Goal: Task Accomplishment & Management: Manage account settings

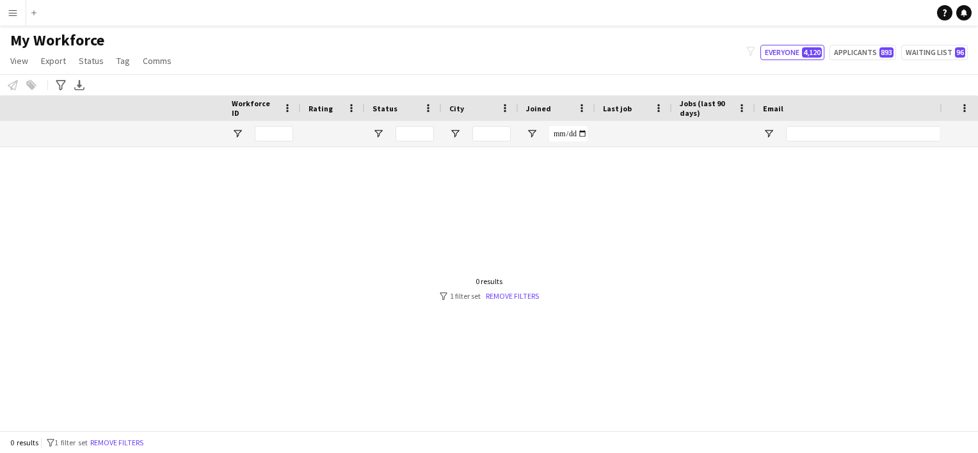
scroll to position [0, 376]
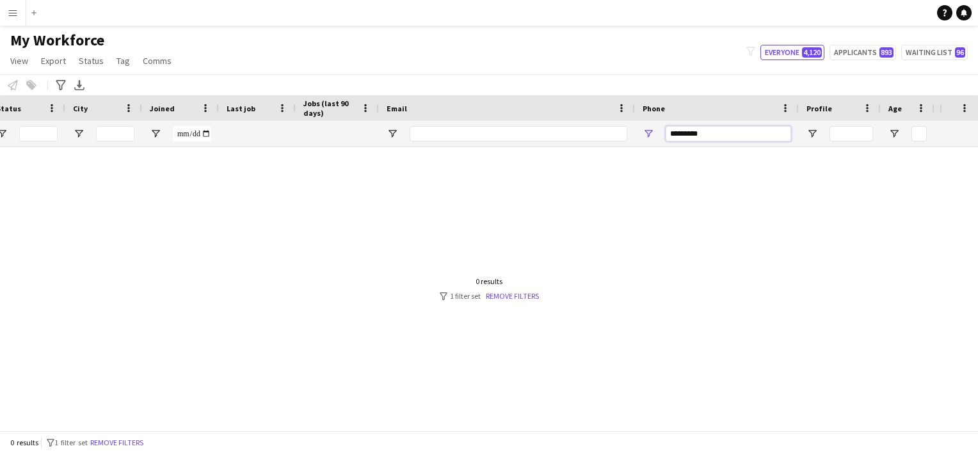
click at [726, 133] on input "*********" at bounding box center [727, 133] width 125 height 15
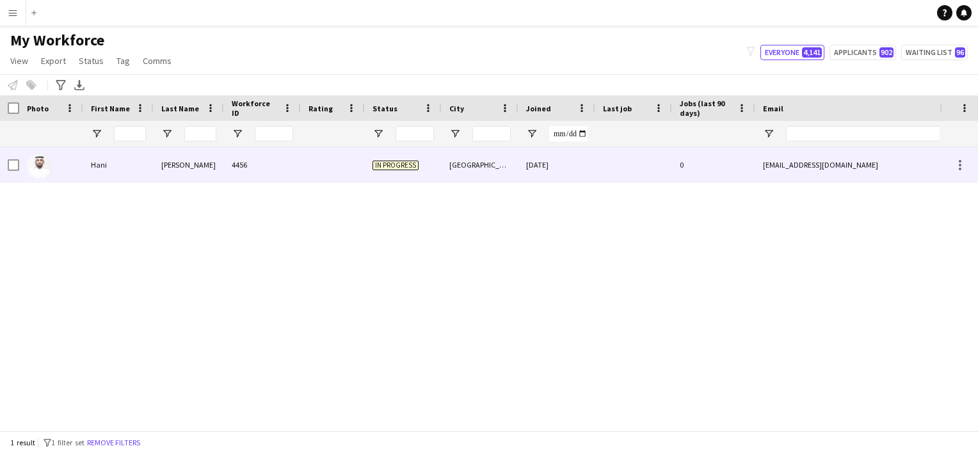
click at [547, 169] on div "[DATE]" at bounding box center [556, 164] width 77 height 35
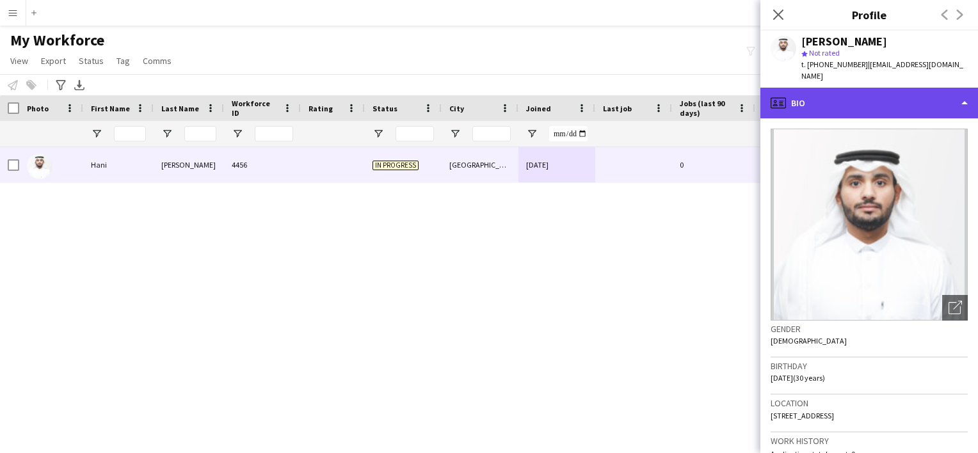
click at [874, 88] on div "profile Bio" at bounding box center [869, 103] width 218 height 31
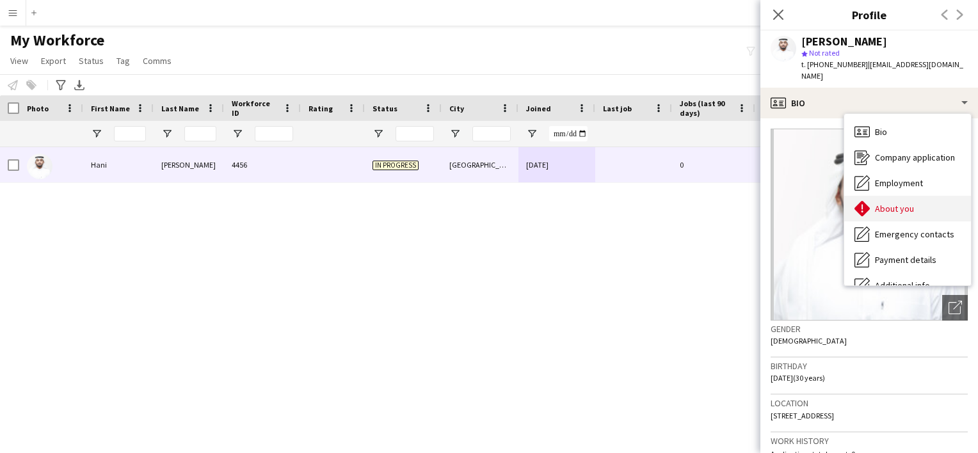
click at [889, 203] on span "About you" at bounding box center [894, 209] width 39 height 12
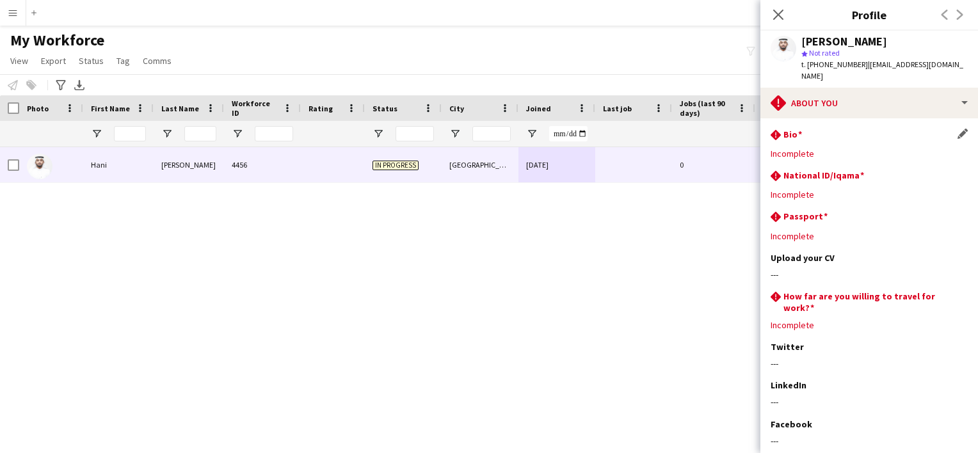
click at [824, 131] on div "rhombus-alert Bio Edit this field" at bounding box center [868, 136] width 197 height 14
click at [957, 129] on app-icon "Edit this field" at bounding box center [962, 134] width 10 height 10
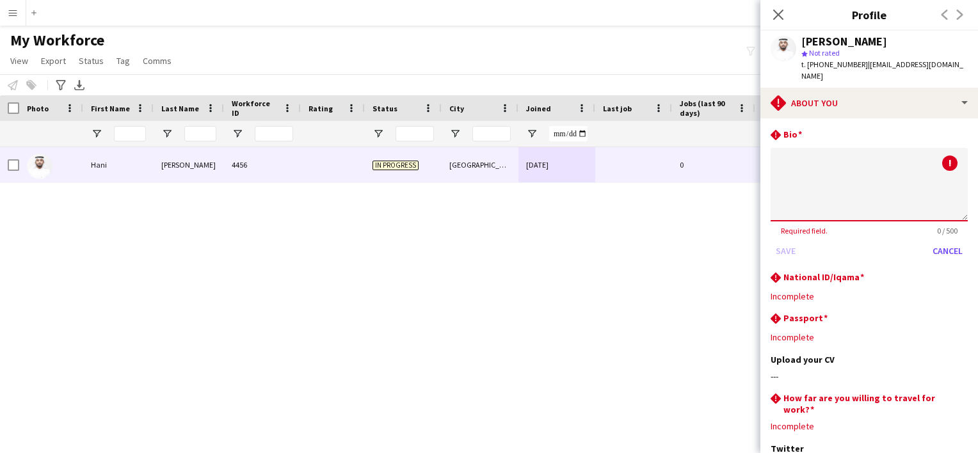
click at [845, 179] on textarea at bounding box center [868, 185] width 197 height 74
type textarea "*"
click at [788, 241] on button "Save" at bounding box center [785, 251] width 30 height 20
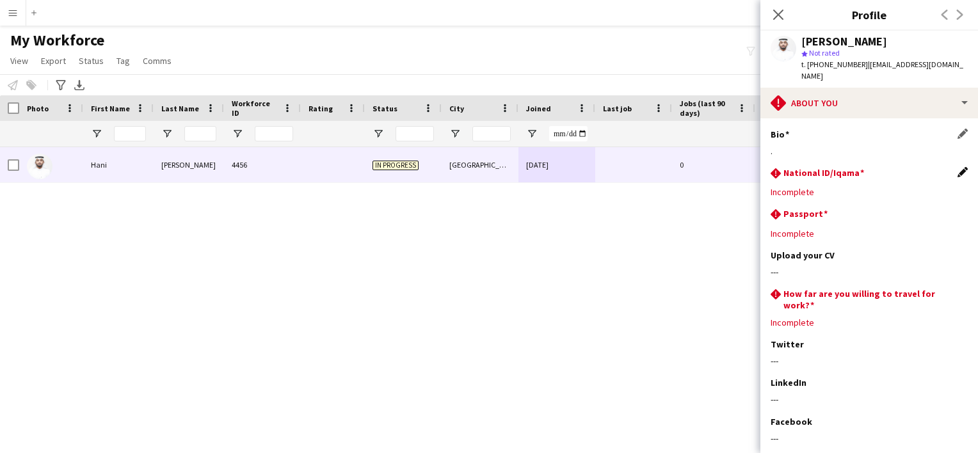
click at [957, 167] on app-icon "Edit this field" at bounding box center [962, 172] width 10 height 10
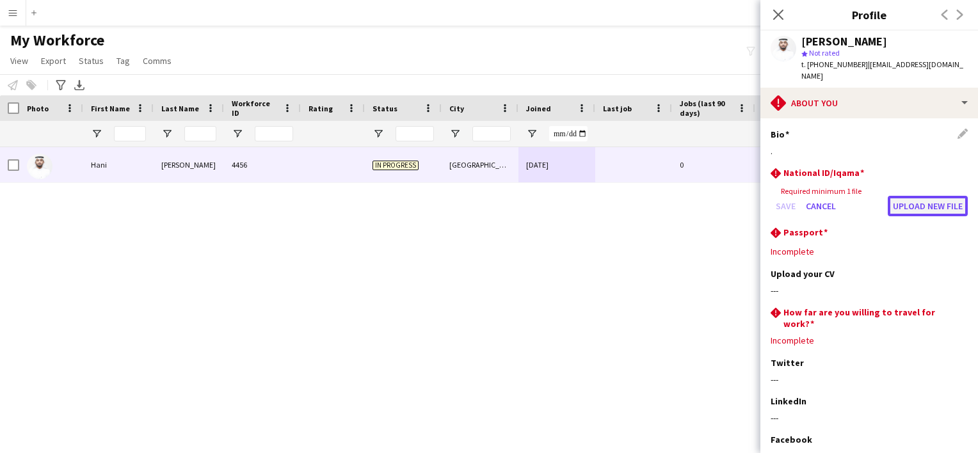
click at [895, 196] on button "Upload new file" at bounding box center [927, 206] width 80 height 20
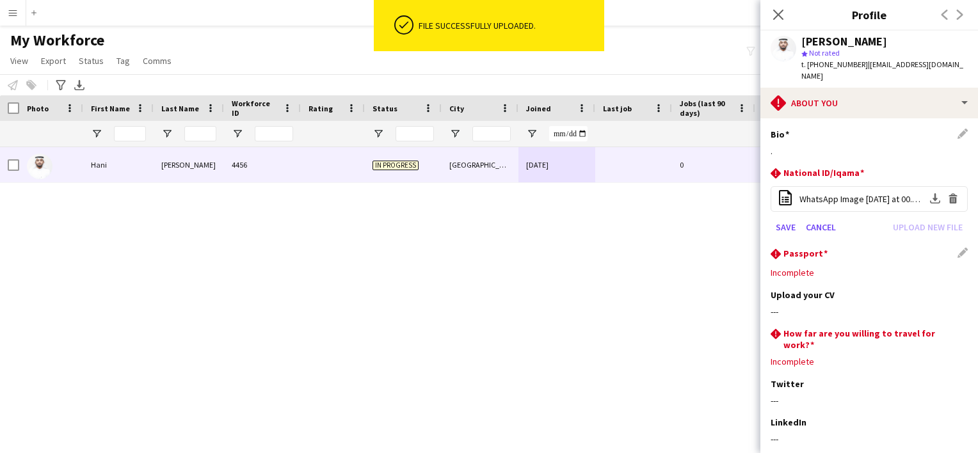
click at [955, 248] on div "rhombus-alert [GEOGRAPHIC_DATA] Edit this field" at bounding box center [868, 255] width 197 height 14
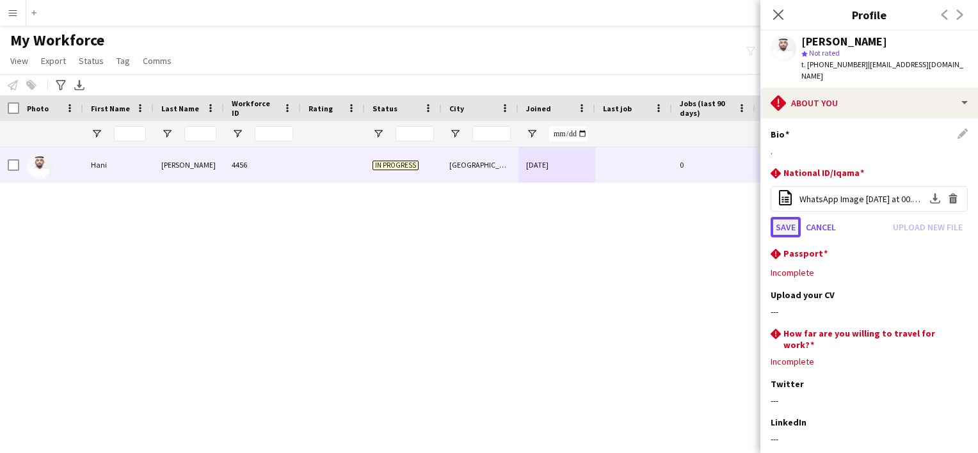
click at [788, 218] on button "Save" at bounding box center [785, 227] width 30 height 20
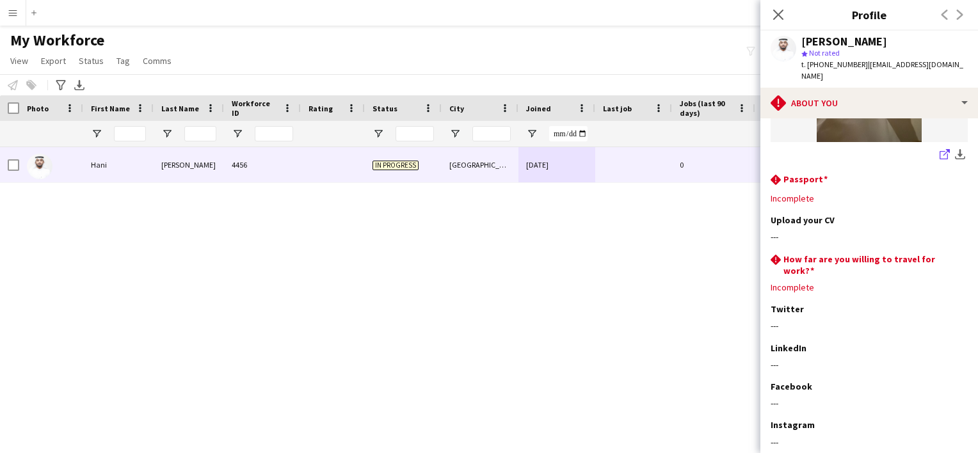
scroll to position [166, 0]
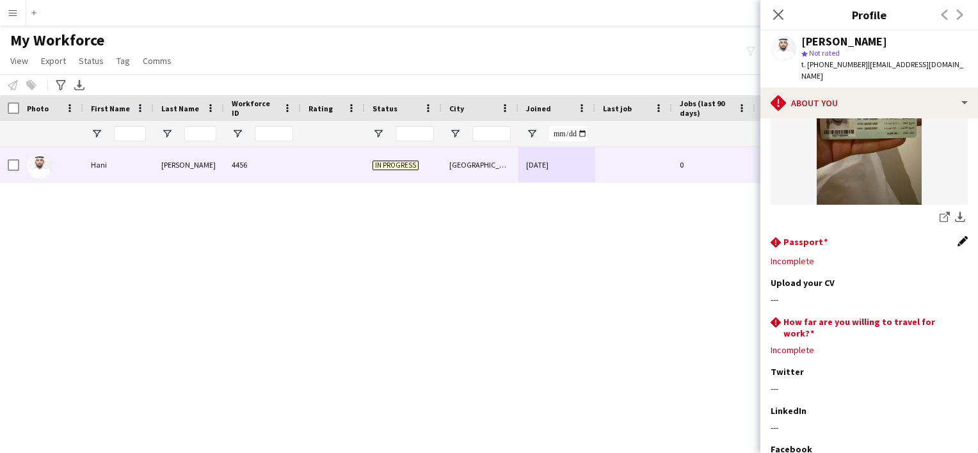
click at [957, 236] on app-icon "Edit this field" at bounding box center [962, 241] width 10 height 10
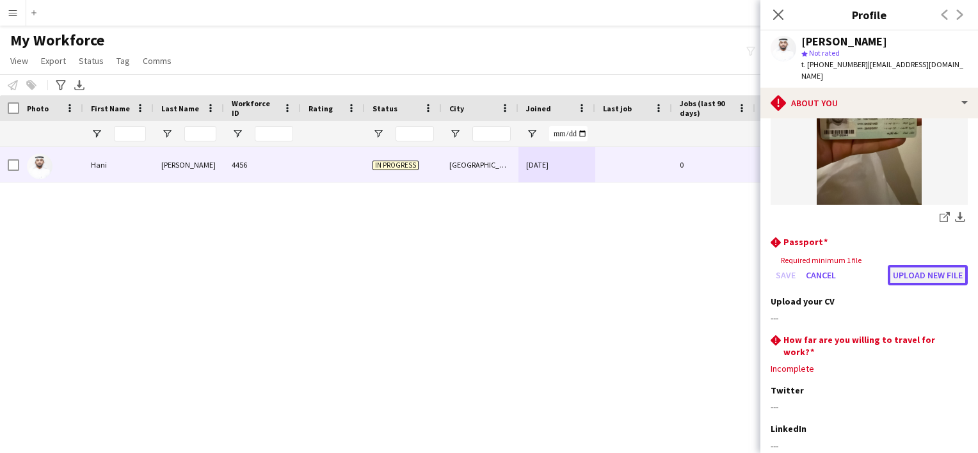
click at [903, 265] on button "Upload new file" at bounding box center [927, 275] width 80 height 20
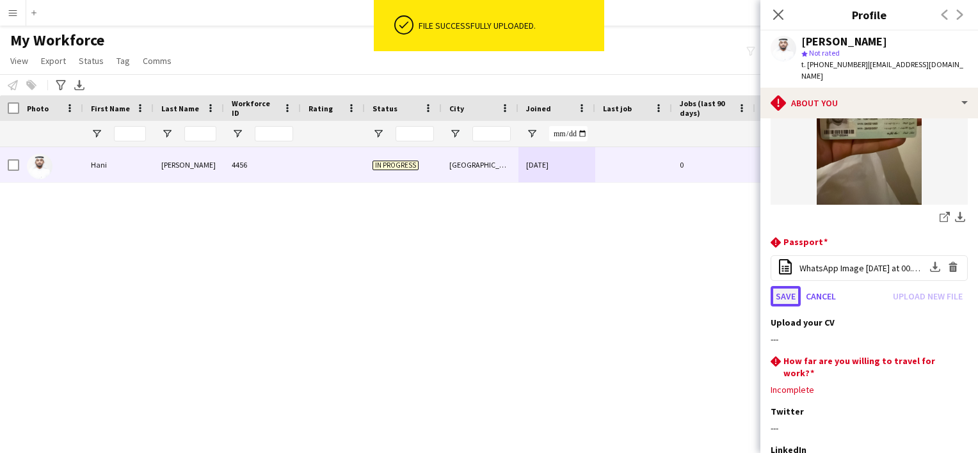
click at [788, 286] on button "Save" at bounding box center [785, 296] width 30 height 20
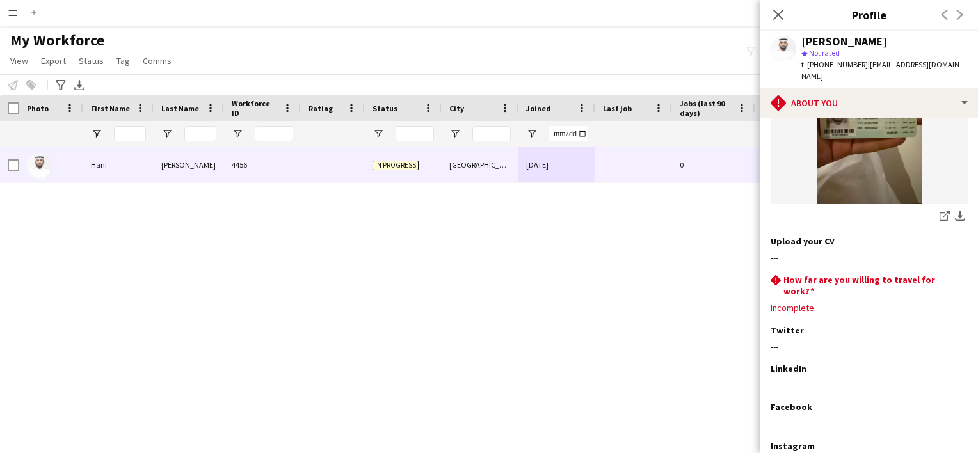
scroll to position [360, 0]
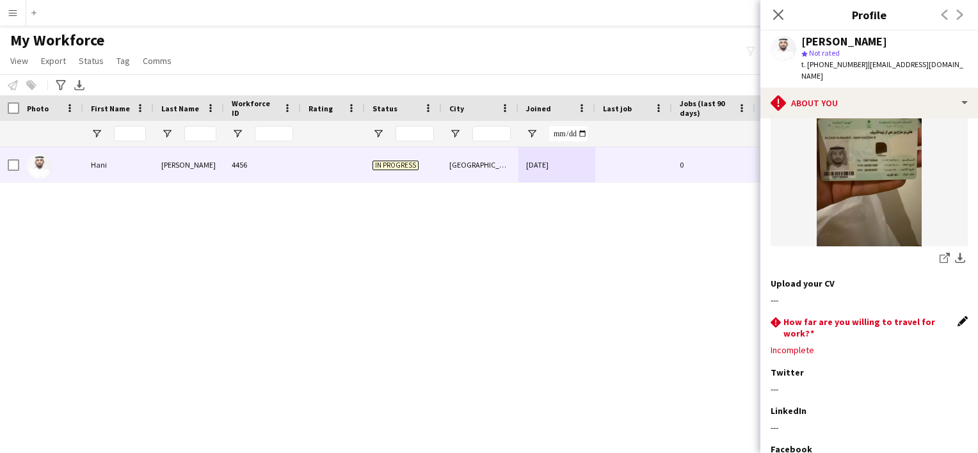
click at [957, 316] on app-icon "Edit this field" at bounding box center [962, 321] width 10 height 10
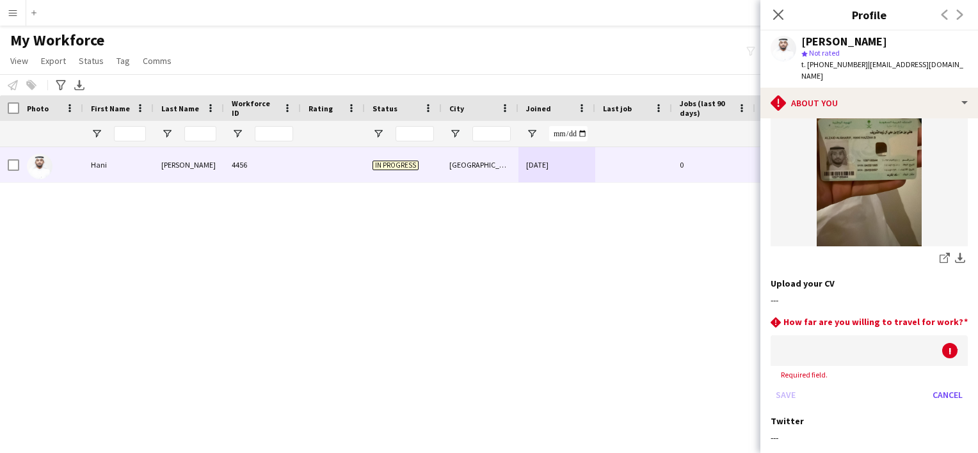
click at [816, 338] on div at bounding box center [855, 350] width 171 height 31
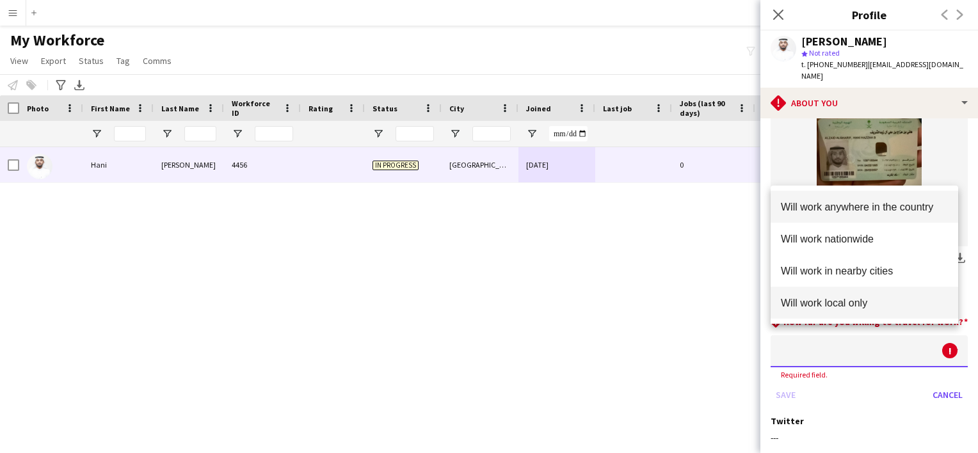
click at [868, 304] on span "Will work local only" at bounding box center [864, 303] width 167 height 12
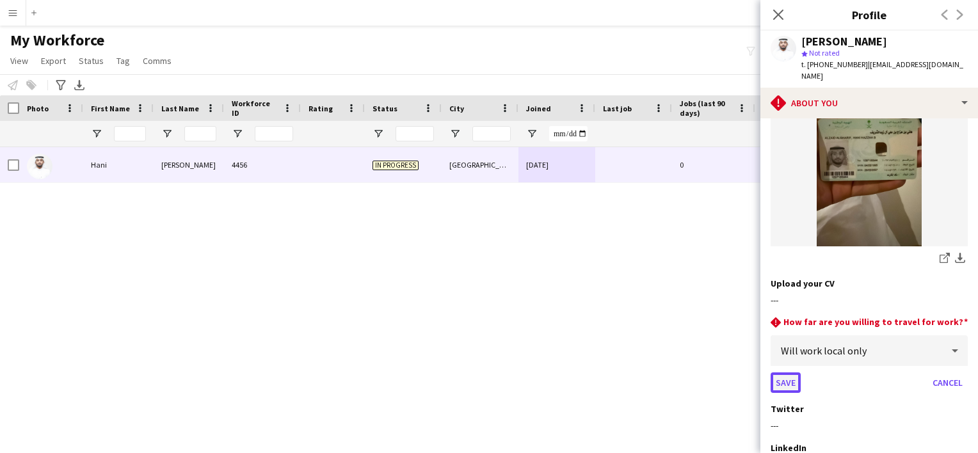
click at [790, 372] on button "Save" at bounding box center [785, 382] width 30 height 20
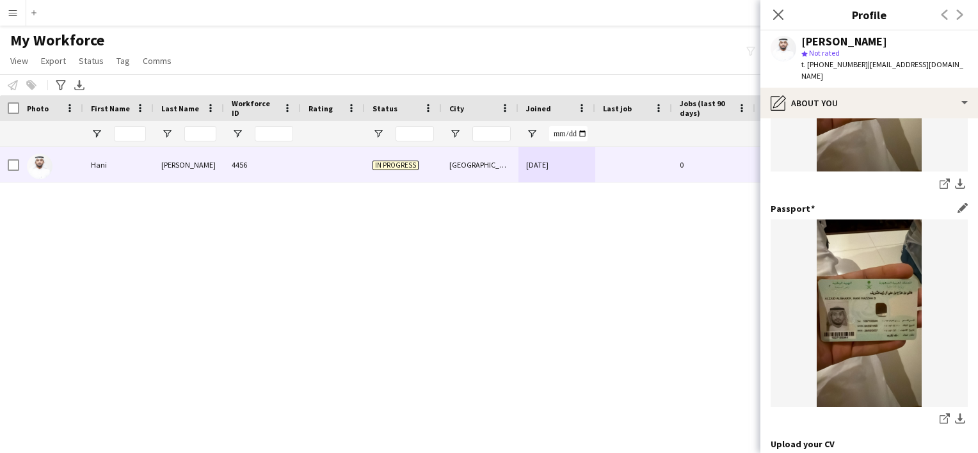
scroll to position [40, 0]
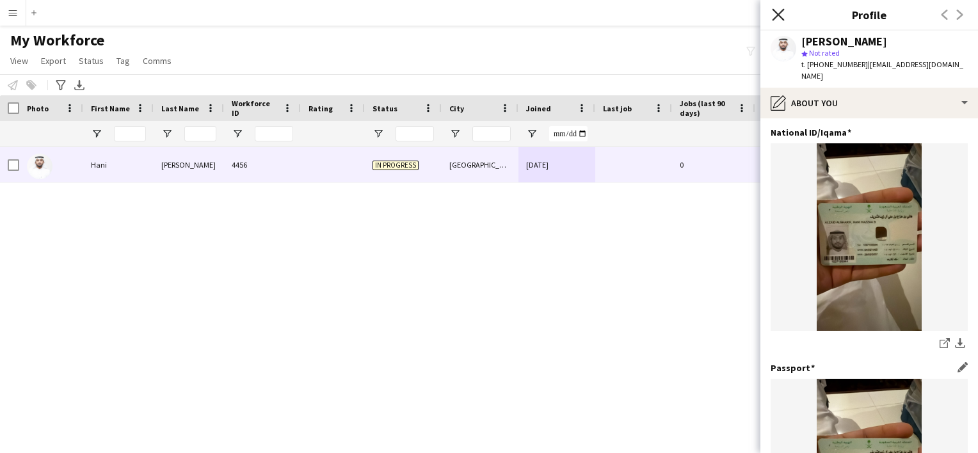
click at [777, 12] on icon "Close pop-in" at bounding box center [778, 14] width 12 height 12
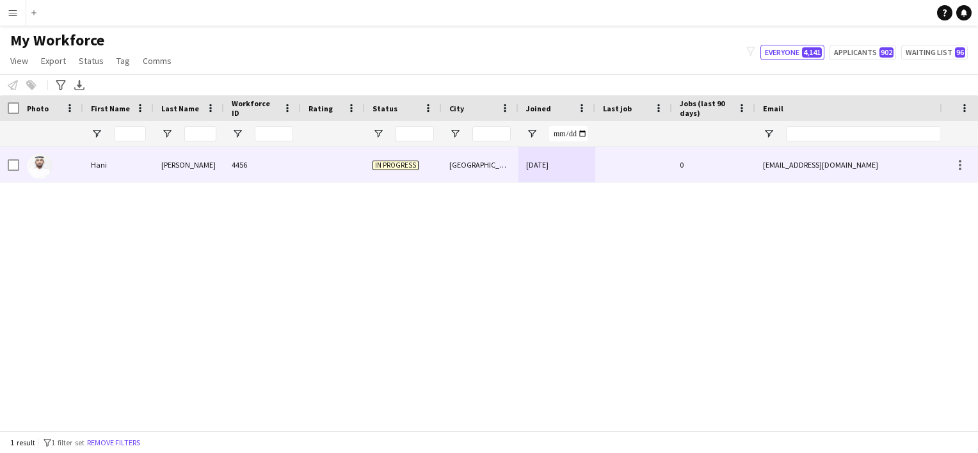
click at [23, 163] on div at bounding box center [51, 164] width 64 height 35
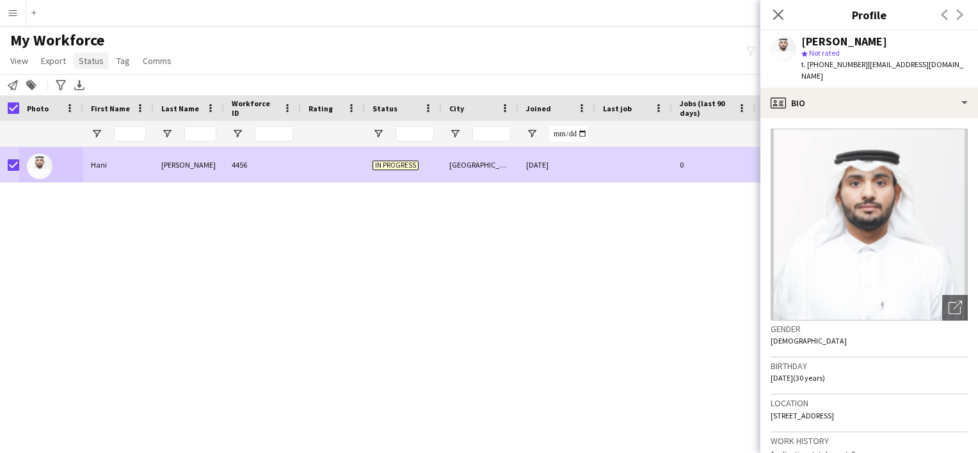
click at [93, 60] on span "Status" at bounding box center [91, 61] width 25 height 12
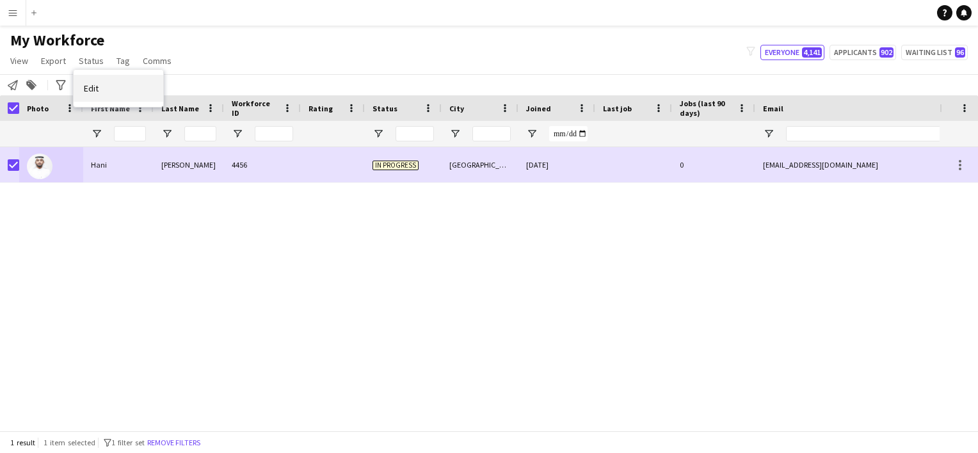
click at [101, 89] on link "Edit" at bounding box center [119, 88] width 90 height 27
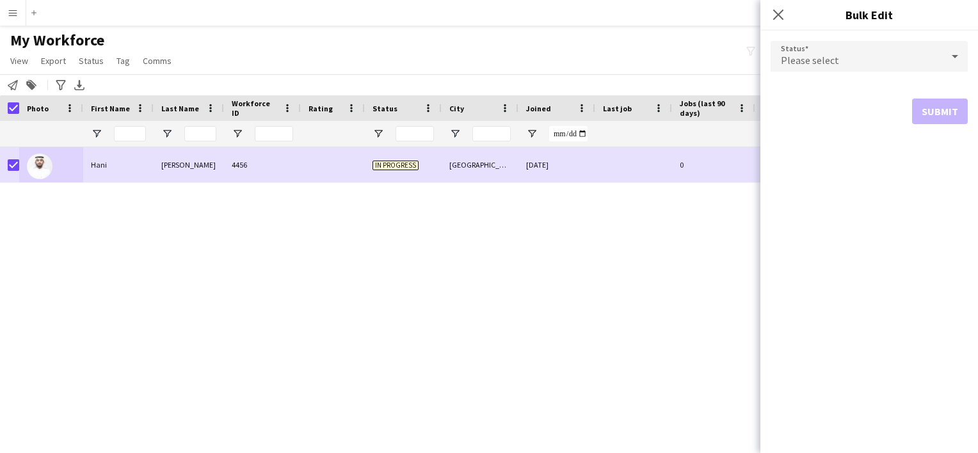
click at [890, 54] on div "Please select" at bounding box center [855, 56] width 171 height 31
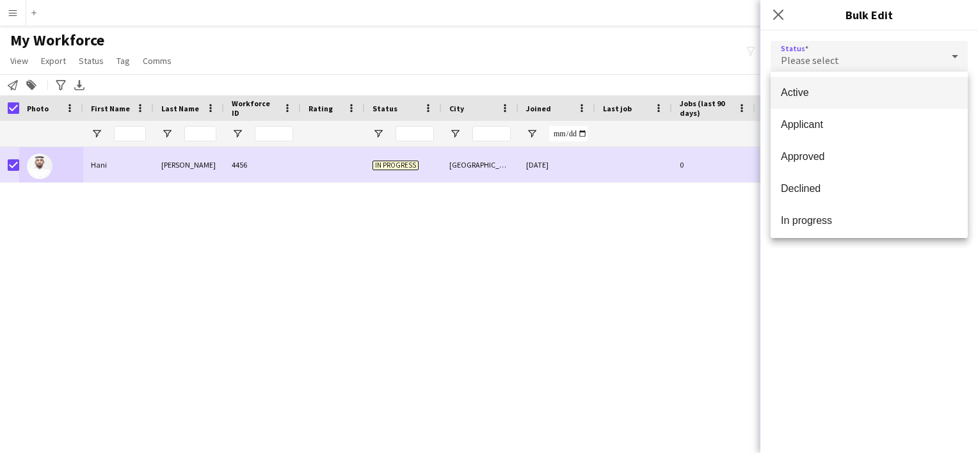
click at [804, 87] on span "Active" at bounding box center [869, 92] width 177 height 12
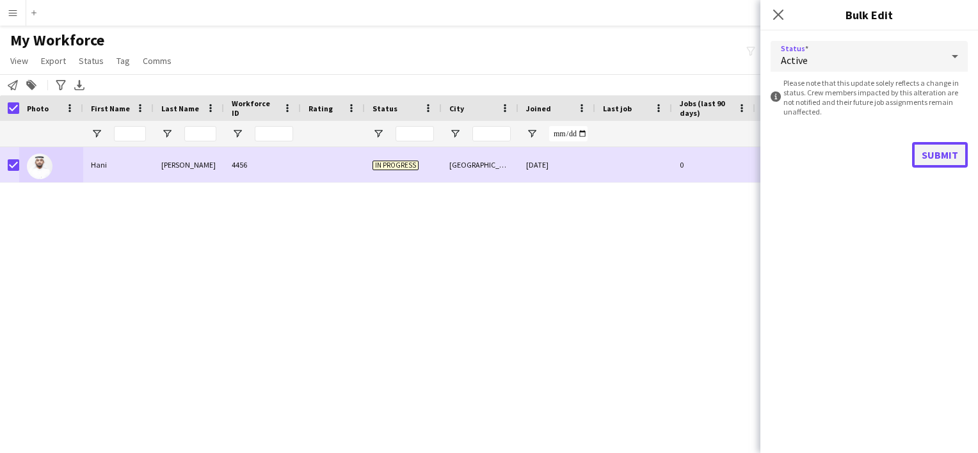
click at [942, 156] on button "Submit" at bounding box center [940, 155] width 56 height 26
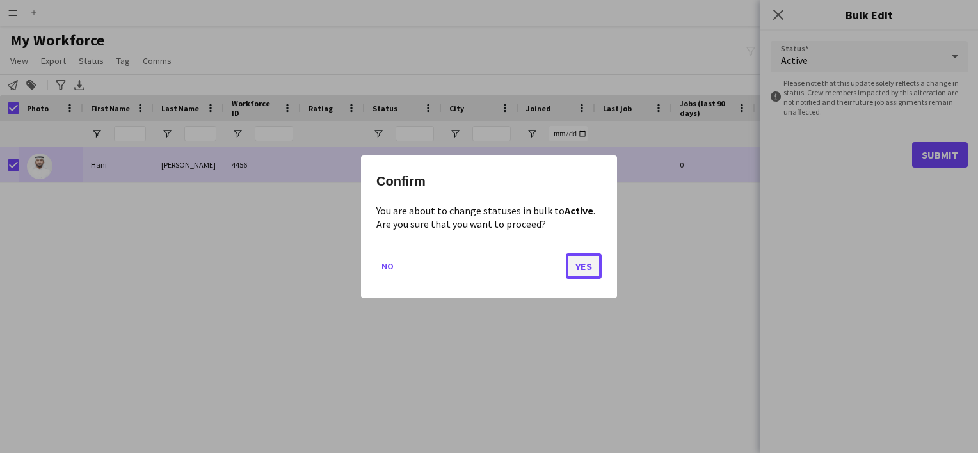
click at [582, 270] on button "Yes" at bounding box center [584, 266] width 36 height 26
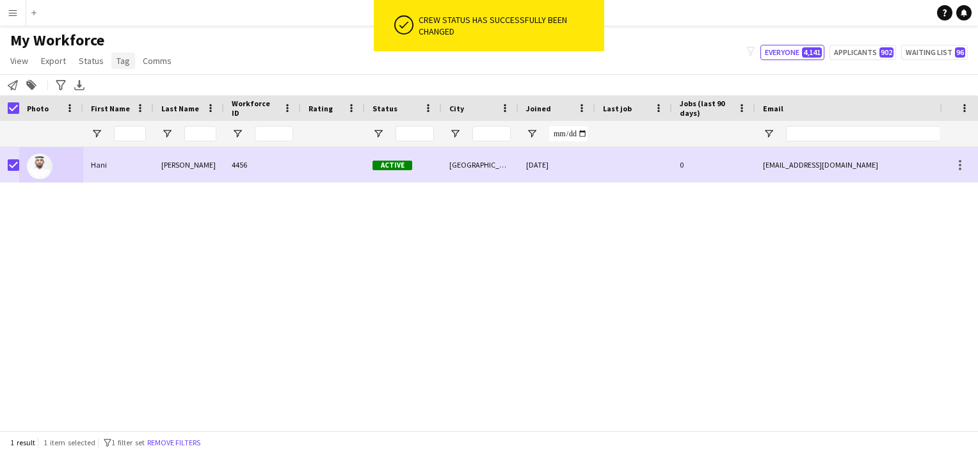
click at [123, 60] on span "Tag" at bounding box center [122, 61] width 13 height 12
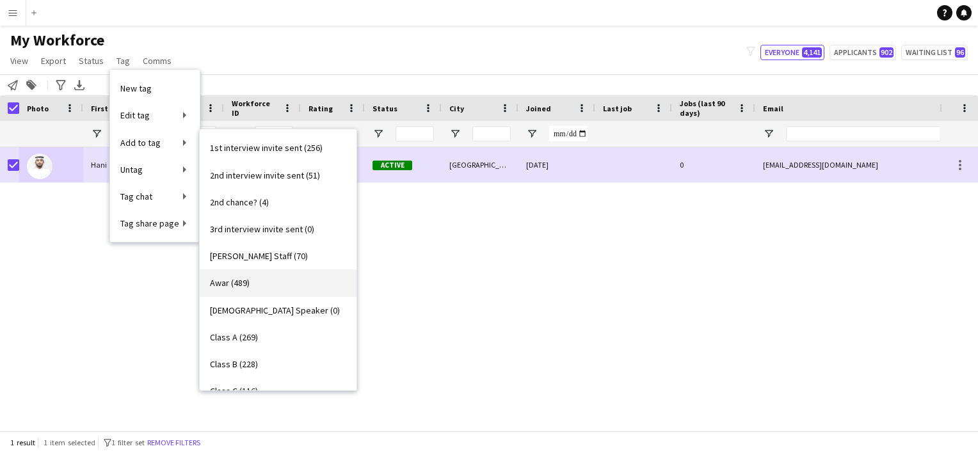
click at [231, 282] on span "Awar (489)" at bounding box center [230, 283] width 40 height 12
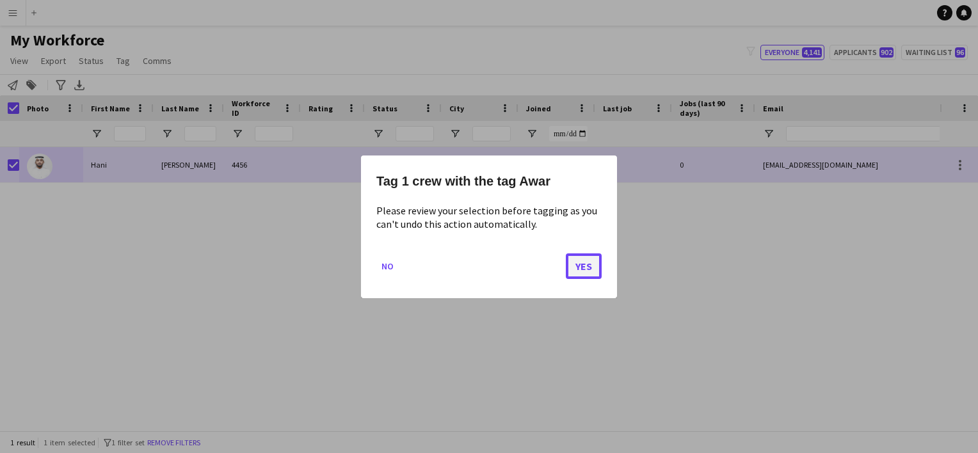
click at [573, 265] on button "Yes" at bounding box center [584, 266] width 36 height 26
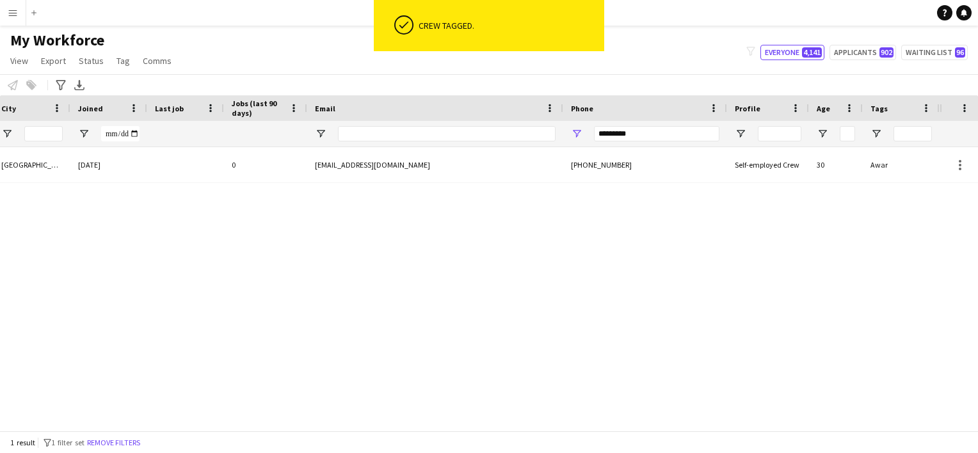
scroll to position [0, 321]
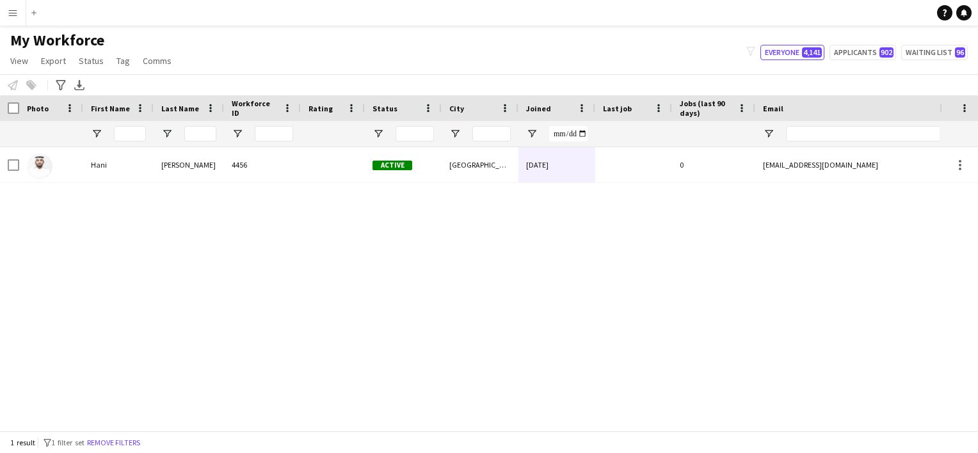
click at [413, 284] on div "Active [GEOGRAPHIC_DATA] [DATE] 0 [EMAIL_ADDRESS][DOMAIN_NAME] [PHONE_NUMBER] 4…" at bounding box center [469, 284] width 939 height 274
click at [848, 133] on input "Email Filter Input" at bounding box center [895, 133] width 218 height 15
click at [689, 230] on div "Active [GEOGRAPHIC_DATA] [DATE] 0 [EMAIL_ADDRESS][DOMAIN_NAME] [PHONE_NUMBER] 4…" at bounding box center [469, 284] width 939 height 274
drag, startPoint x: 566, startPoint y: 420, endPoint x: 571, endPoint y: 424, distance: 6.8
click at [571, 424] on div "Workforce Details Rating Status City 0" at bounding box center [489, 262] width 978 height 335
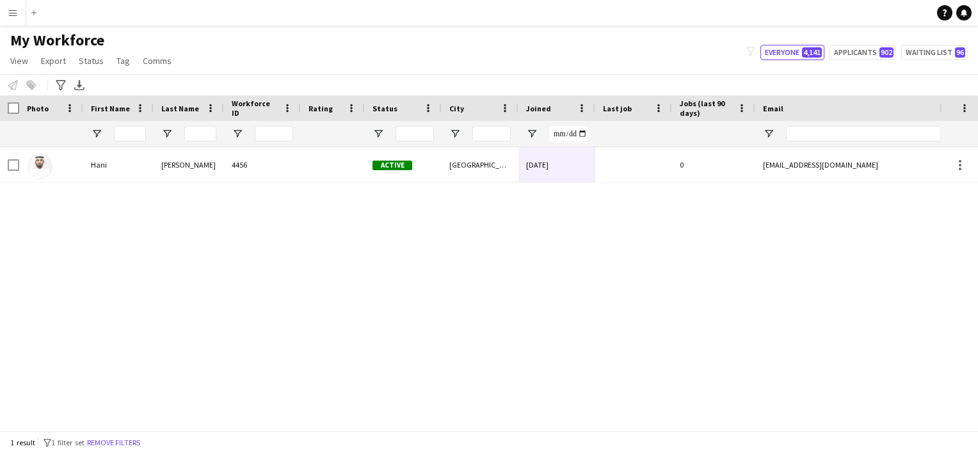
scroll to position [0, 264]
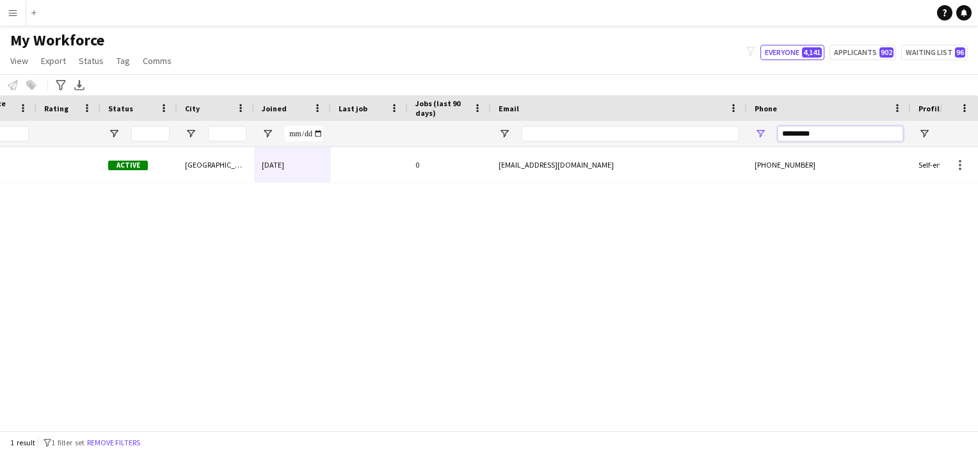
click at [805, 133] on input "*********" at bounding box center [839, 133] width 125 height 15
paste input "*******"
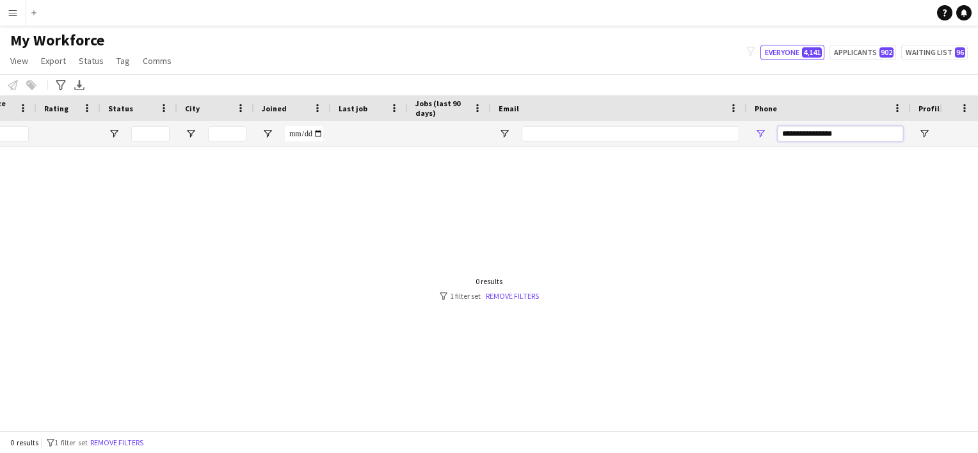
click at [793, 133] on input "**********" at bounding box center [839, 133] width 125 height 15
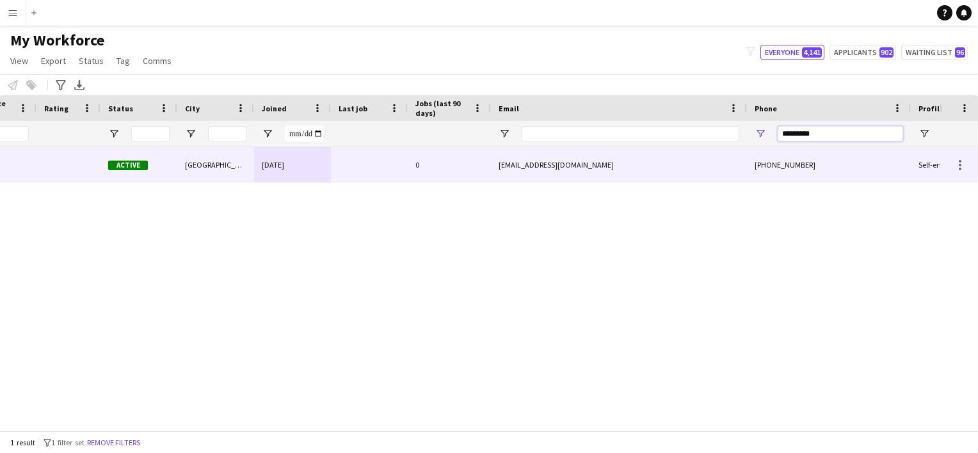
type input "*********"
click at [645, 171] on div "[EMAIL_ADDRESS][DOMAIN_NAME]" at bounding box center [619, 164] width 256 height 35
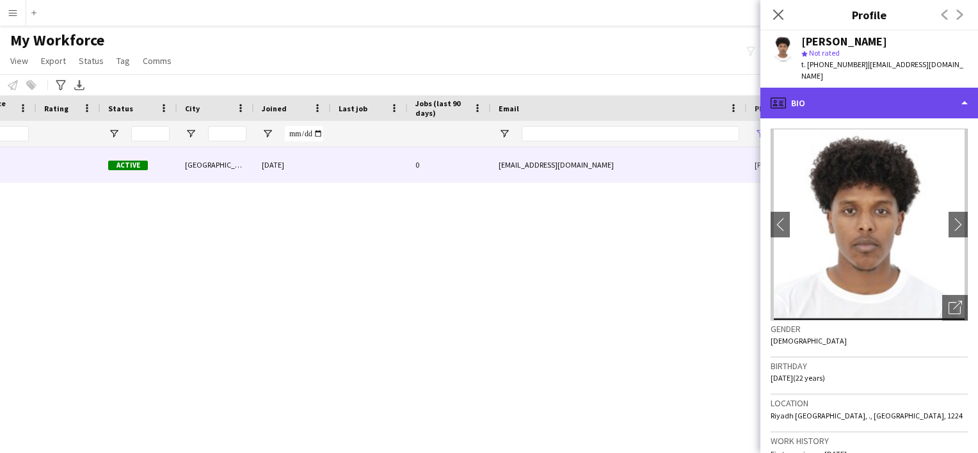
click at [869, 88] on div "profile Bio" at bounding box center [869, 103] width 218 height 31
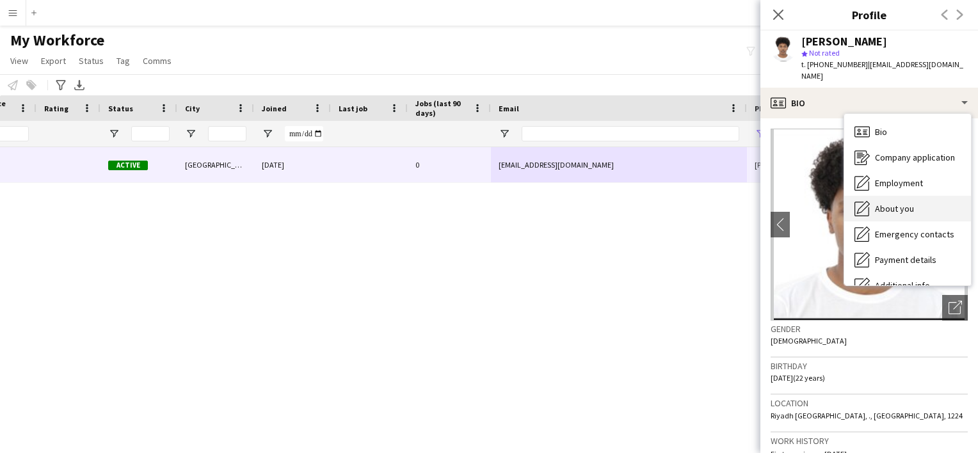
click at [898, 203] on span "About you" at bounding box center [894, 209] width 39 height 12
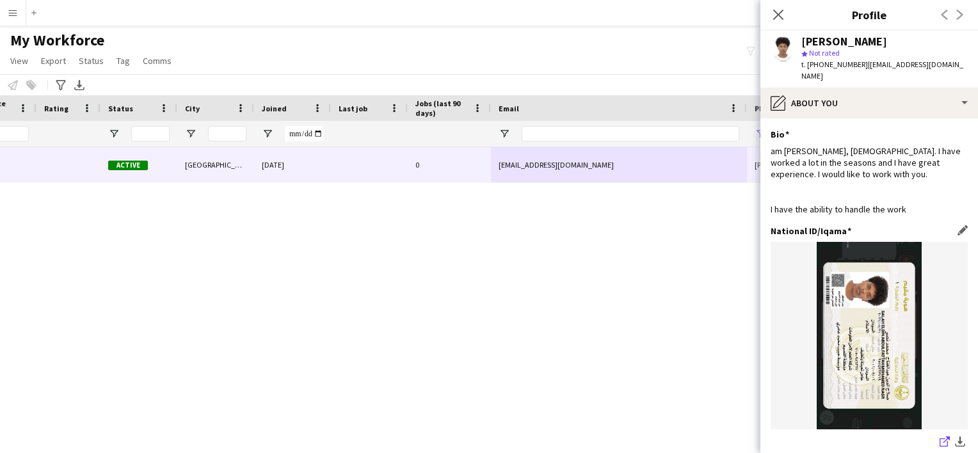
click at [939, 436] on icon "share-external-link-1" at bounding box center [944, 441] width 10 height 10
click at [774, 25] on div "Close pop-in" at bounding box center [778, 14] width 36 height 29
click at [779, 18] on icon "Close pop-in" at bounding box center [778, 14] width 12 height 12
